Goal: Find specific page/section: Find specific page/section

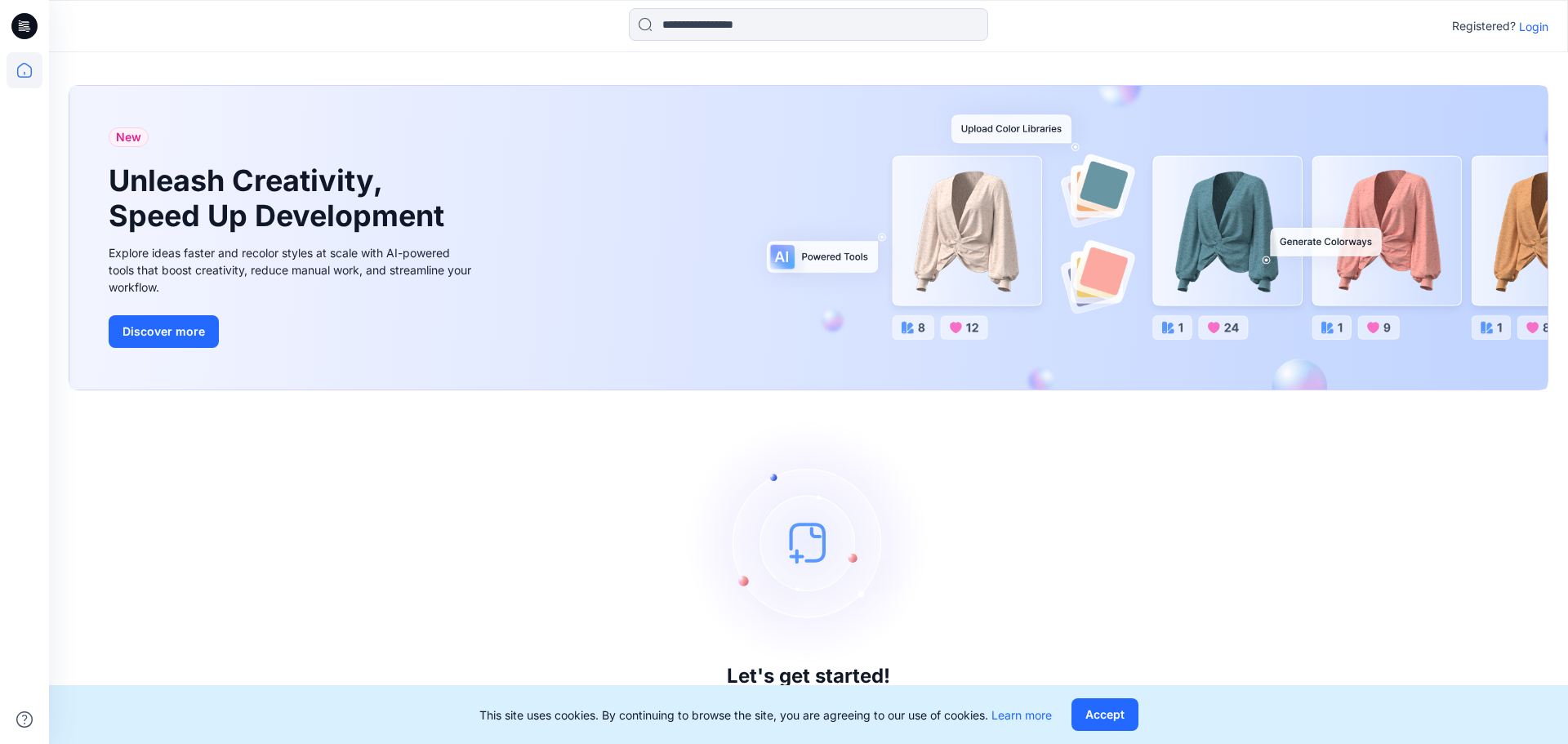
click at [1541, 30] on p "Login" at bounding box center [1534, 26] width 30 height 17
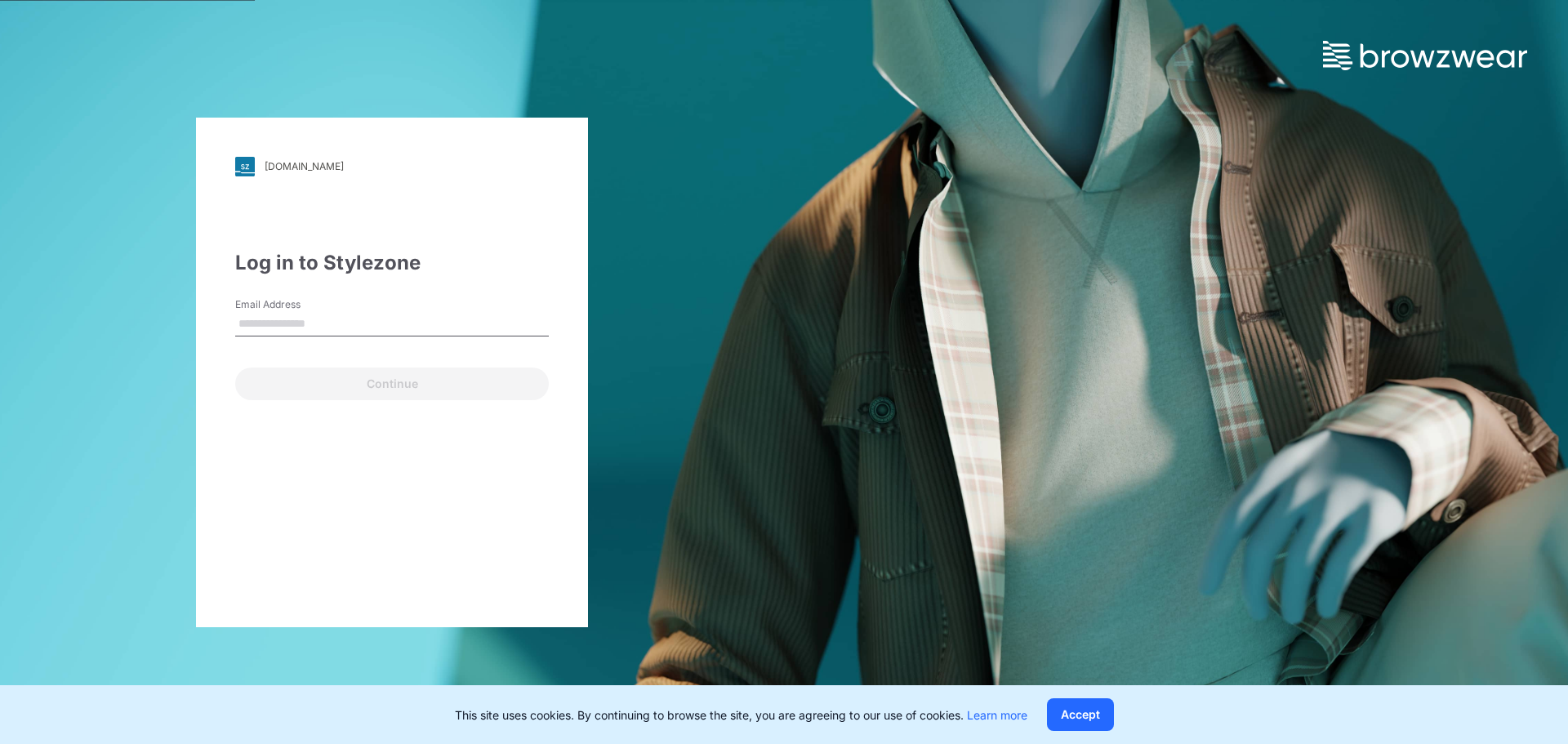
click at [281, 391] on div "Continue" at bounding box center [392, 379] width 314 height 39
click at [392, 324] on input "Email Address" at bounding box center [392, 324] width 314 height 25
type input "**********"
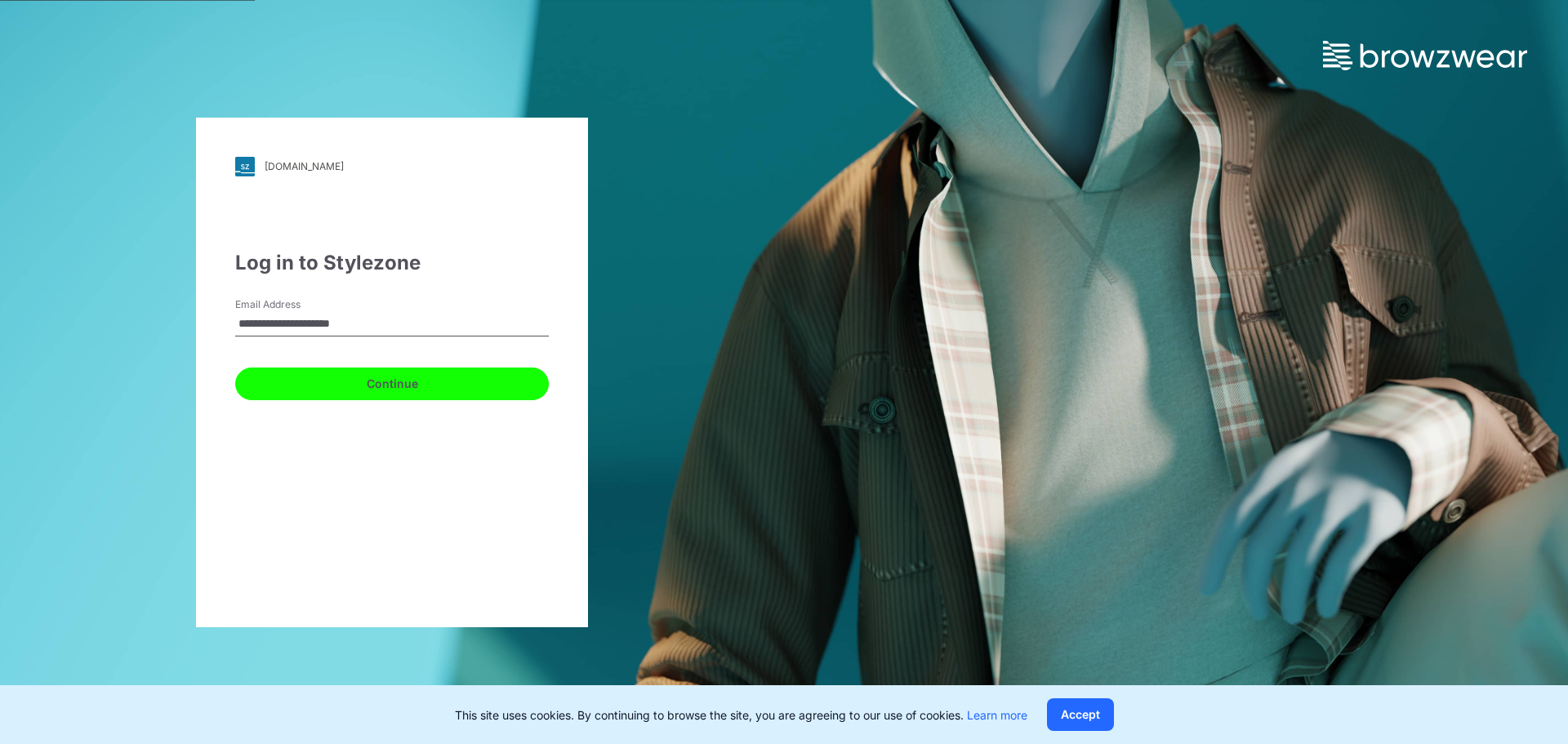
click at [375, 373] on button "Continue" at bounding box center [392, 383] width 314 height 33
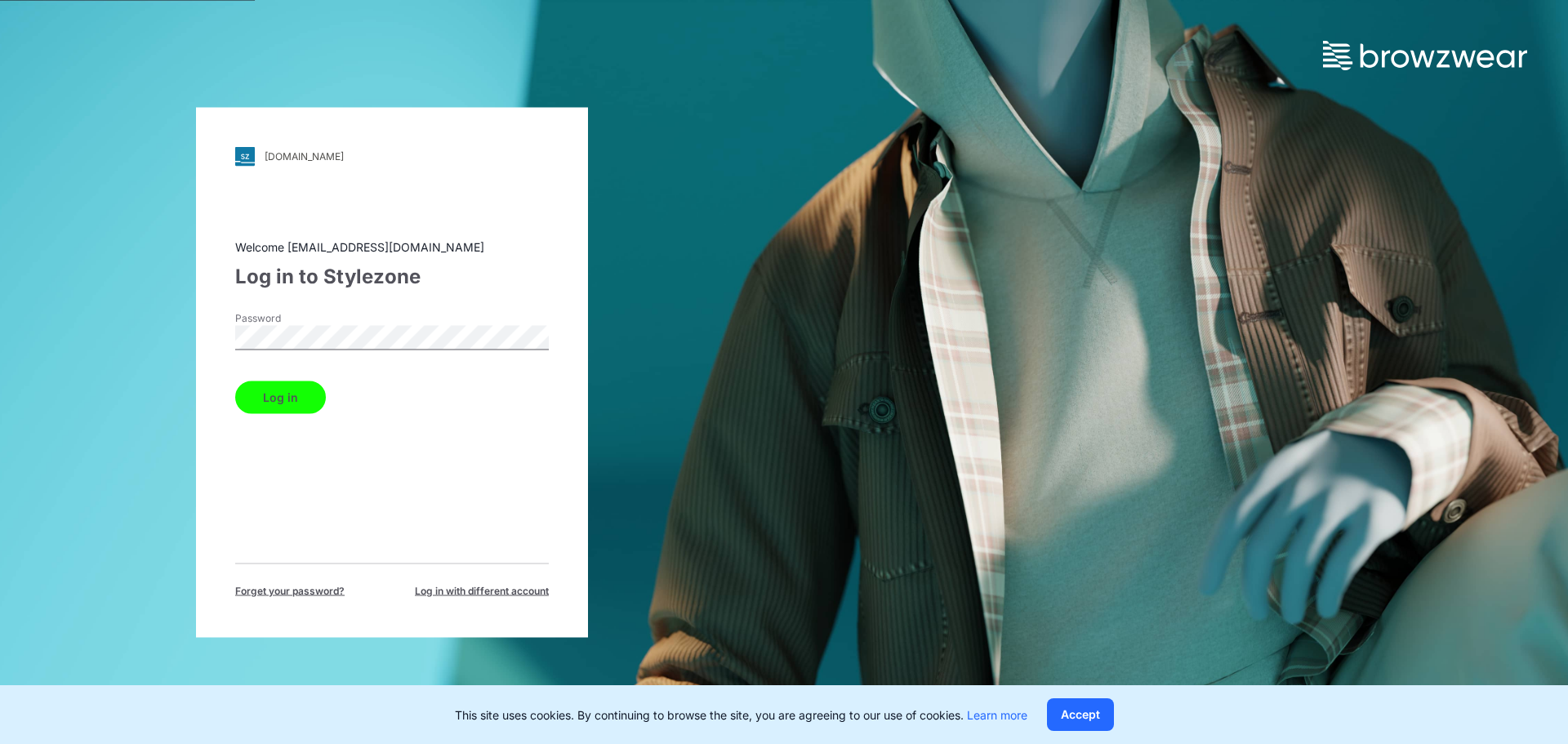
click at [248, 384] on button "Log in" at bounding box center [280, 396] width 90 height 33
click at [250, 390] on div "Log in" at bounding box center [392, 392] width 314 height 39
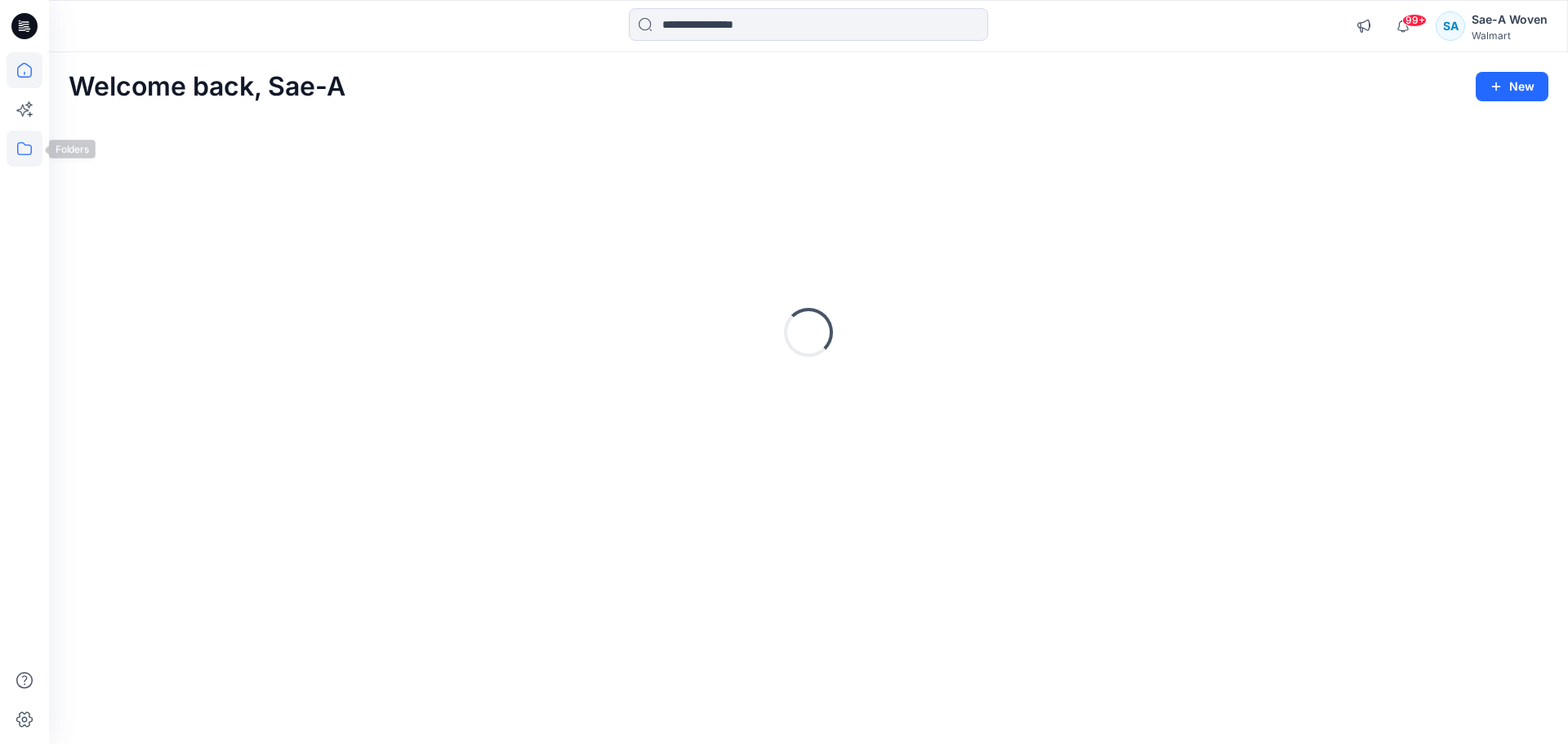
click at [14, 154] on icon at bounding box center [25, 149] width 36 height 36
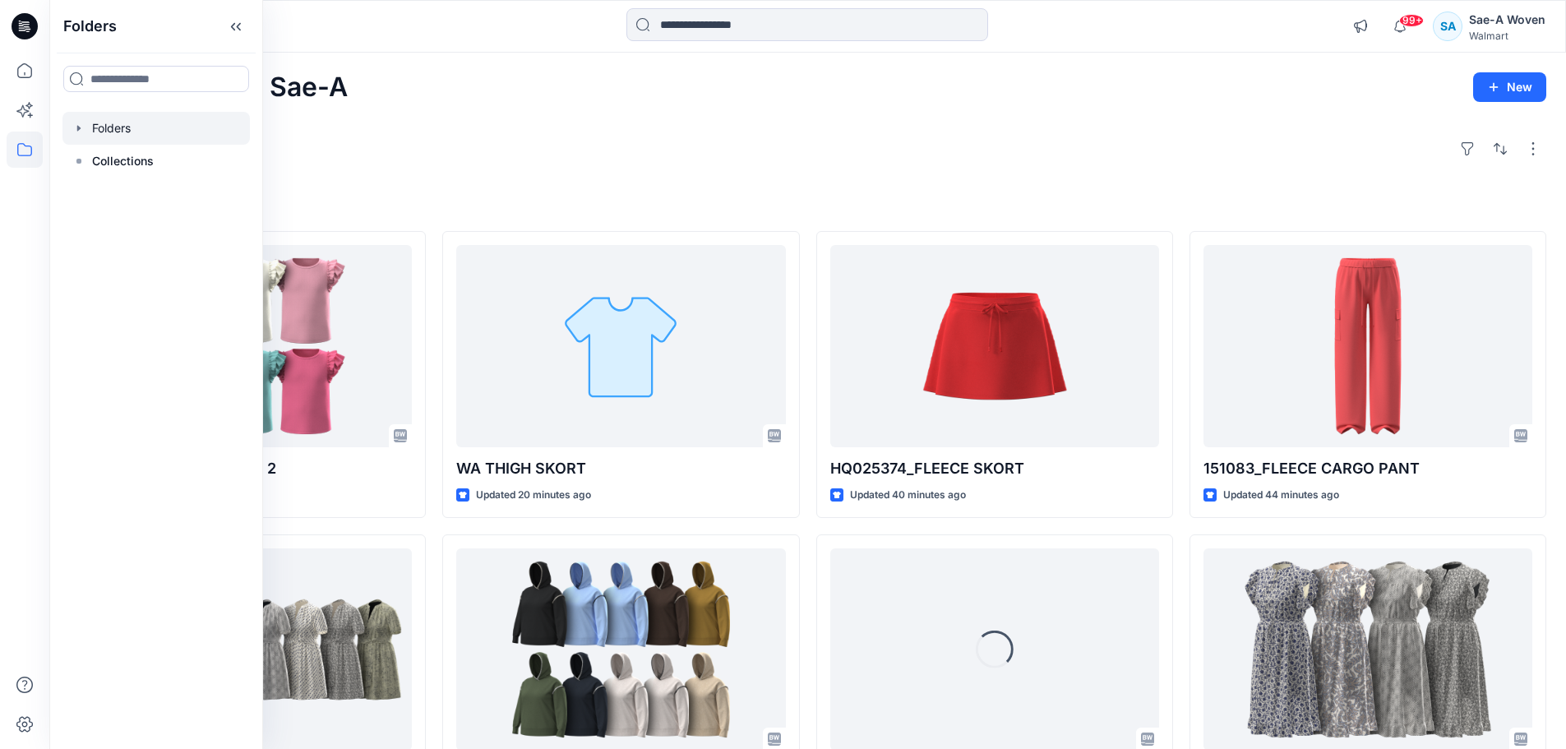
click at [147, 134] on div at bounding box center [155, 128] width 187 height 33
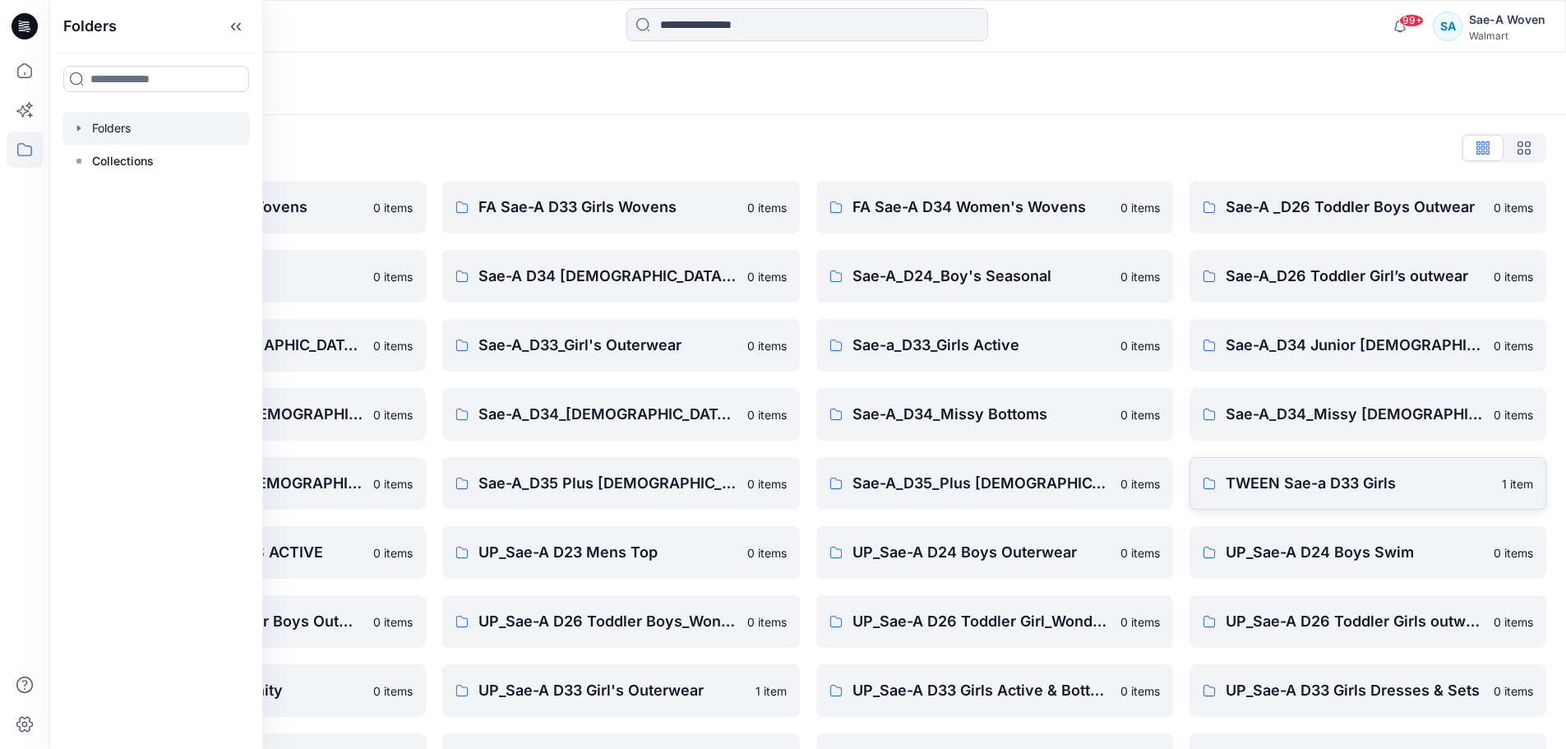
click at [1361, 490] on p "TWEEN Sae-a D33 Girls" at bounding box center [1359, 483] width 266 height 23
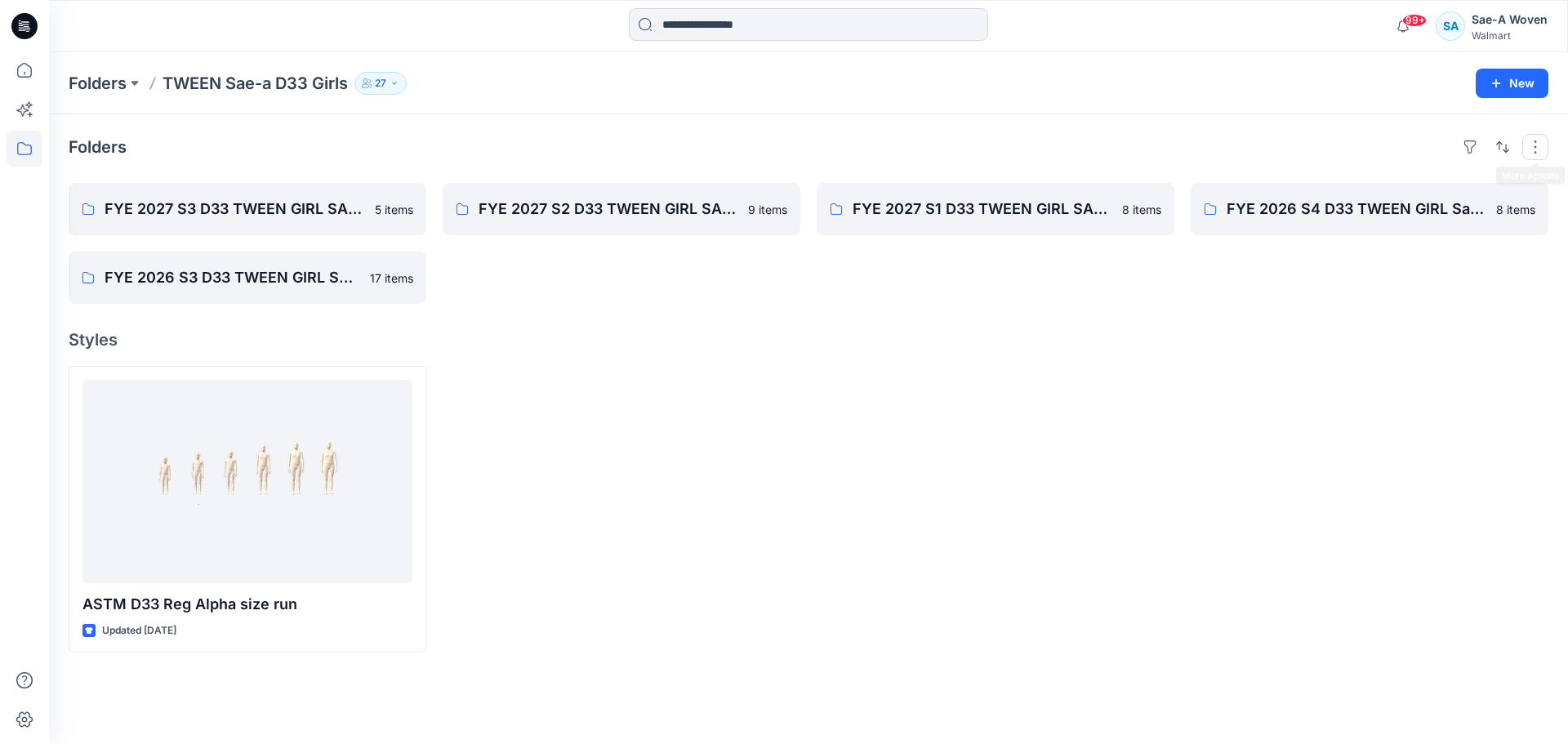
click at [1544, 144] on button "button" at bounding box center [1535, 147] width 26 height 26
click at [953, 412] on div at bounding box center [996, 509] width 358 height 287
click at [600, 209] on p "FYE 2027 S2 D33 TWEEN GIRL SAE-A" at bounding box center [620, 209] width 282 height 23
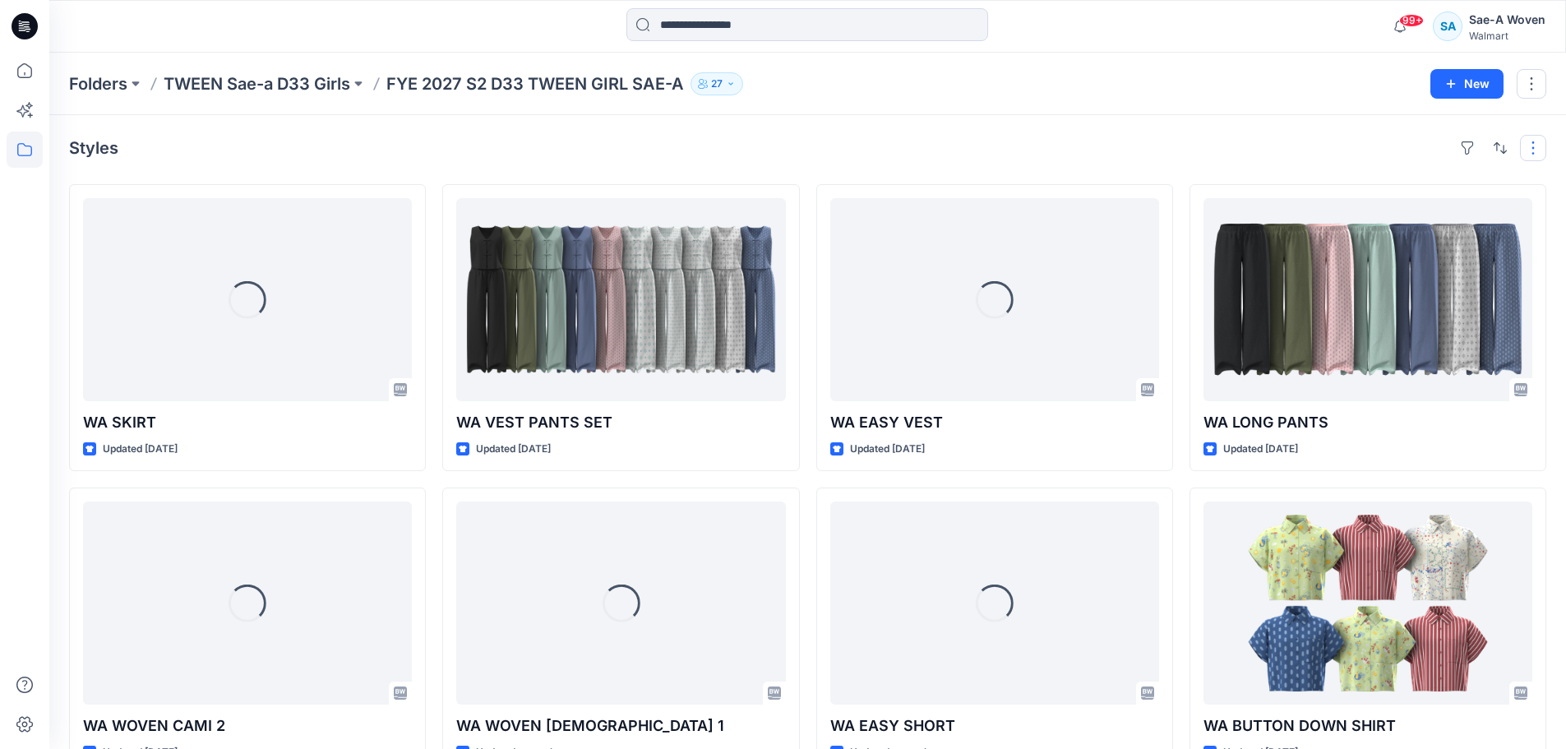
click at [1532, 137] on button "button" at bounding box center [1533, 148] width 26 height 26
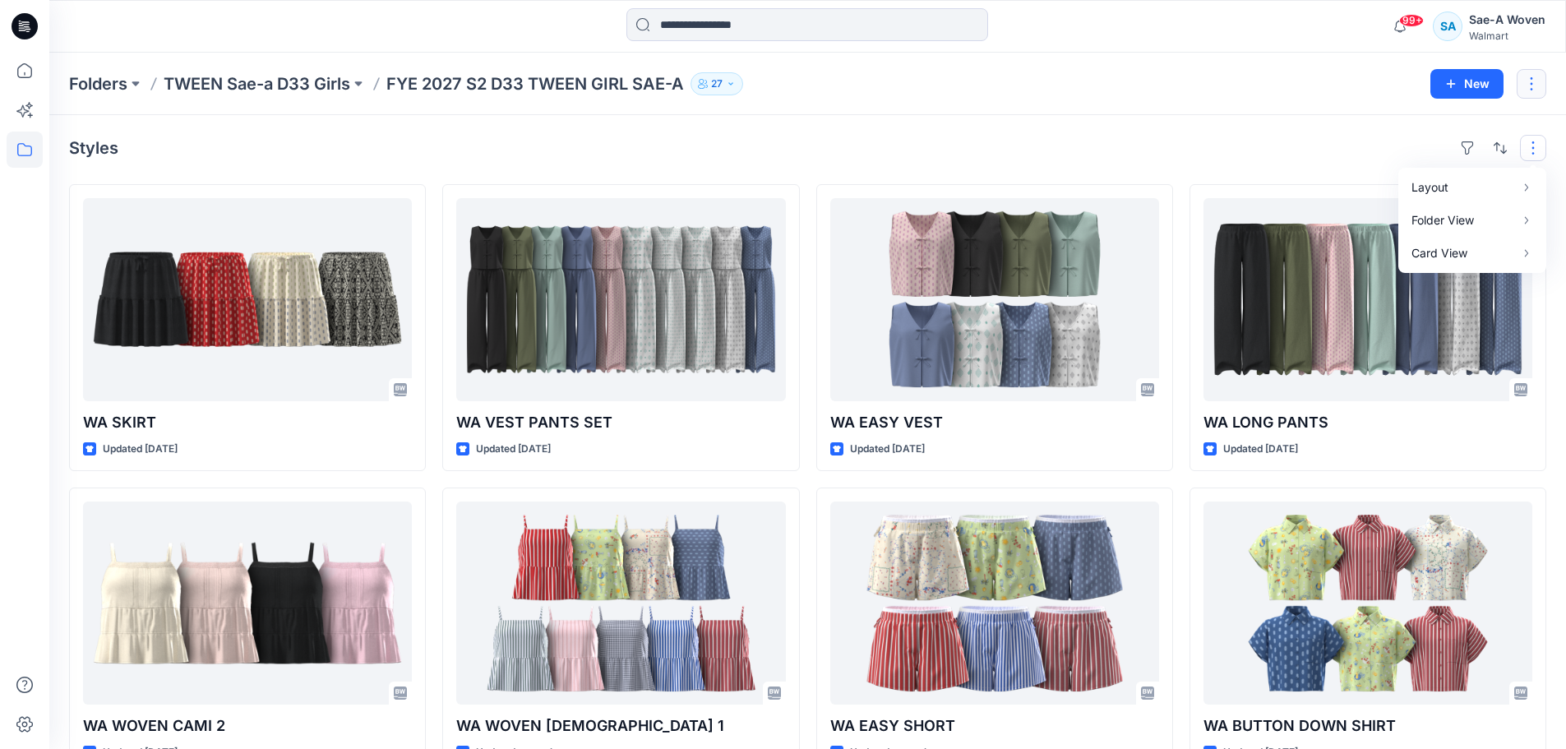
click at [1534, 73] on button "button" at bounding box center [1532, 84] width 30 height 30
click at [1123, 155] on div "Styles" at bounding box center [807, 148] width 1477 height 26
